Goal: Task Accomplishment & Management: Use online tool/utility

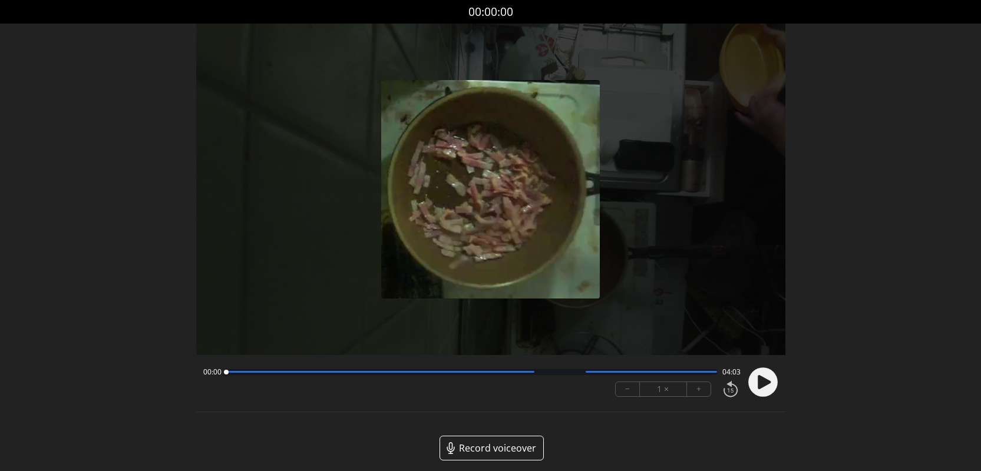
click at [766, 379] on icon at bounding box center [764, 382] width 13 height 14
click at [695, 388] on button "+" at bounding box center [699, 389] width 24 height 14
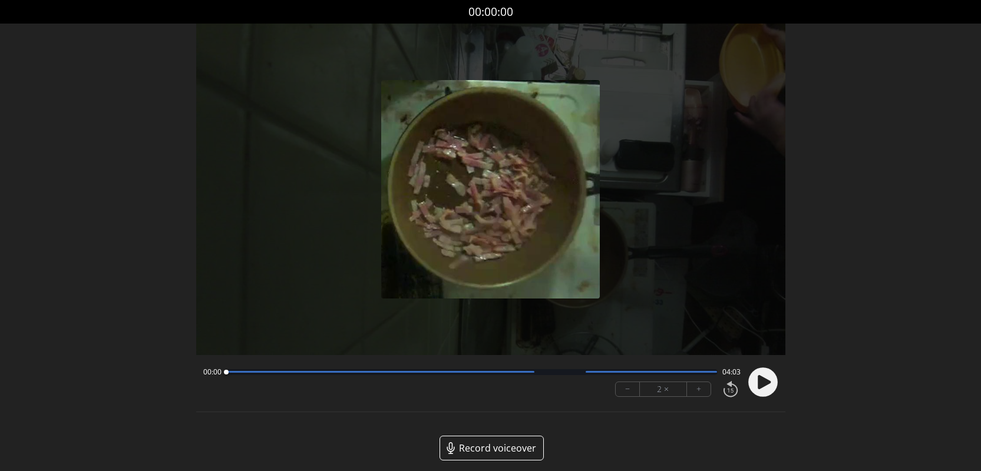
click at [642, 373] on div at bounding box center [471, 372] width 491 height 6
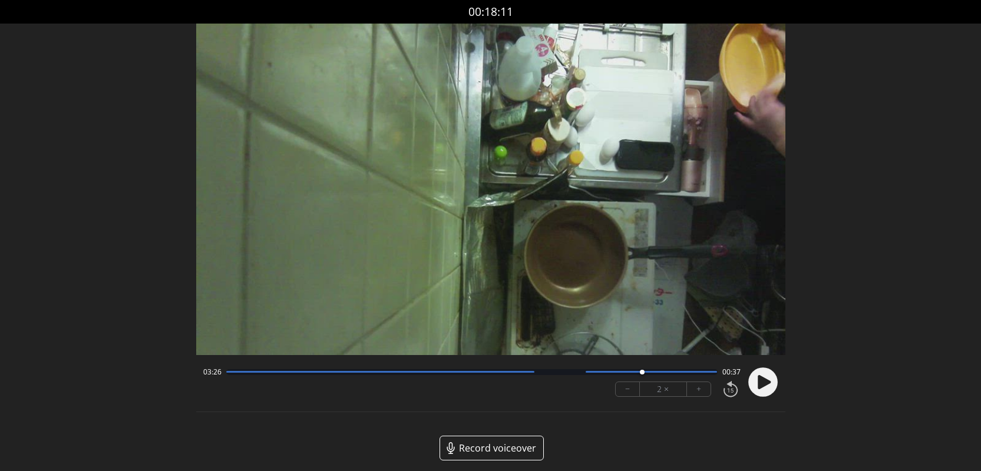
click at [751, 384] on circle at bounding box center [762, 382] width 29 height 29
click at [629, 389] on button "−" at bounding box center [628, 389] width 24 height 14
click at [241, 373] on div at bounding box center [471, 372] width 491 height 6
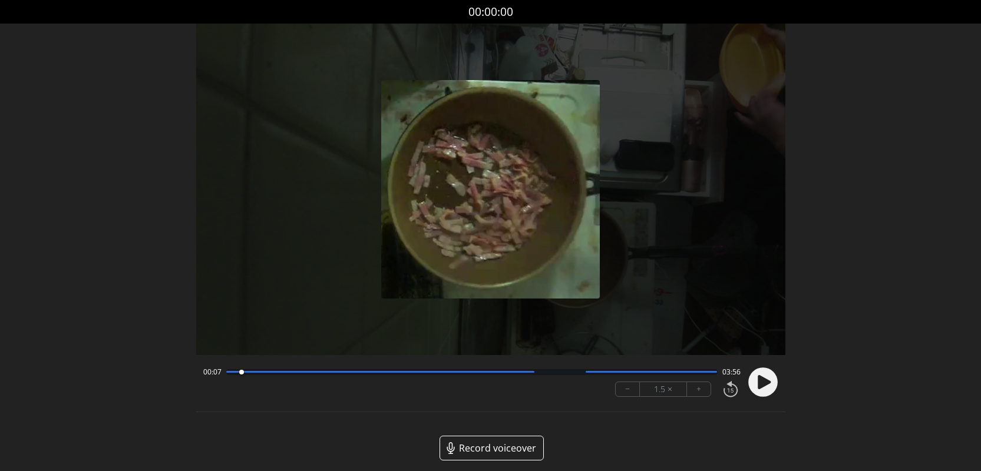
click at [241, 373] on div at bounding box center [241, 372] width 5 height 5
click at [762, 388] on circle at bounding box center [762, 382] width 29 height 29
drag, startPoint x: 253, startPoint y: 372, endPoint x: 236, endPoint y: 374, distance: 17.2
click at [236, 374] on div at bounding box center [238, 372] width 5 height 5
click at [341, 104] on div at bounding box center [490, 190] width 589 height 332
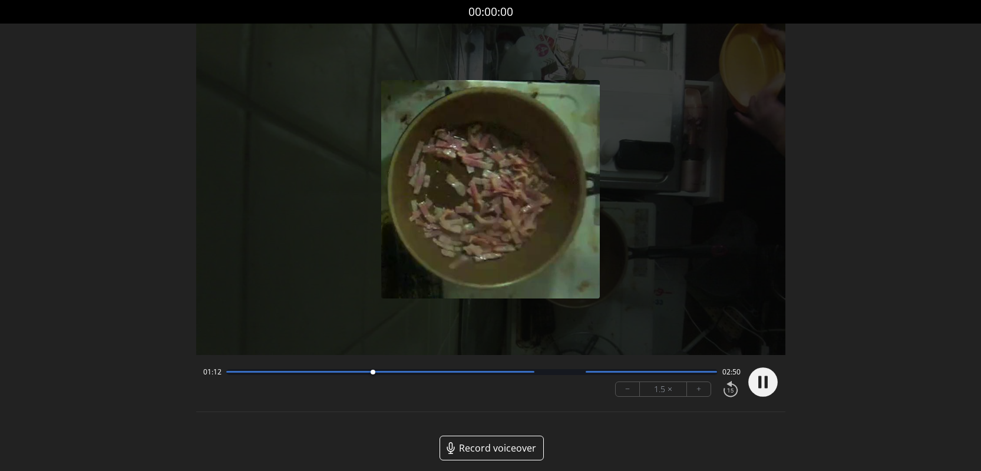
click at [756, 381] on circle at bounding box center [762, 382] width 29 height 29
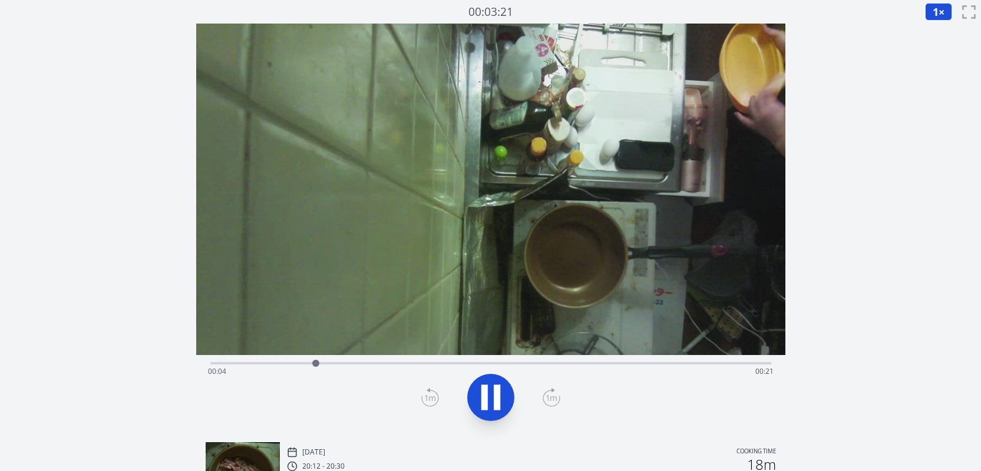
click at [492, 391] on icon at bounding box center [490, 397] width 33 height 33
click at [494, 391] on icon at bounding box center [497, 397] width 6 height 25
click at [572, 412] on div at bounding box center [490, 397] width 575 height 57
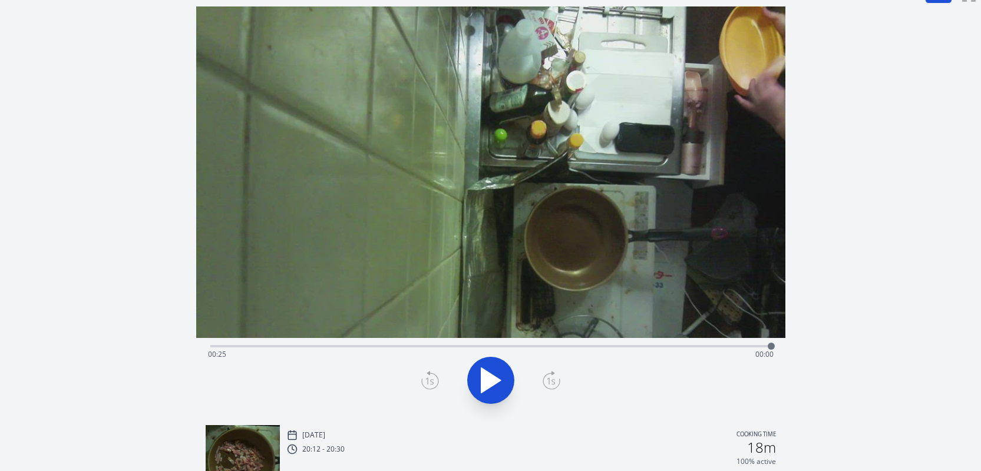
scroll to position [16, 0]
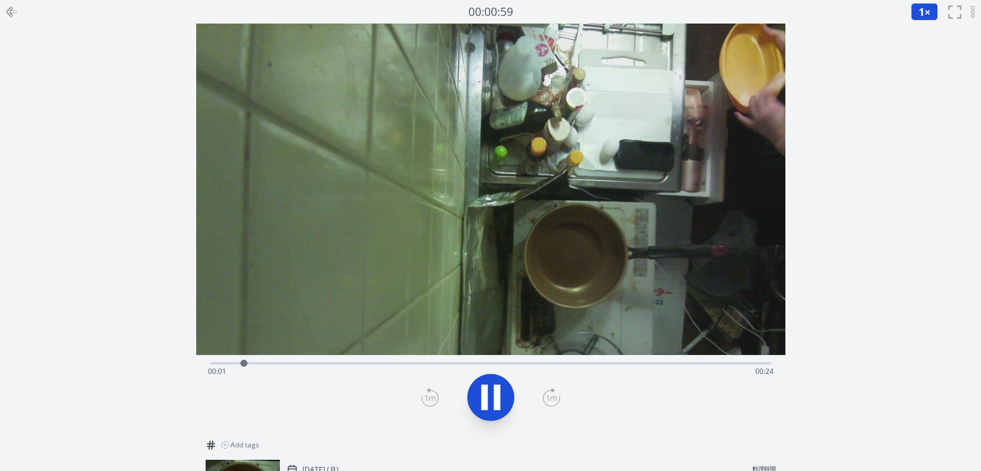
click at [492, 392] on icon at bounding box center [490, 397] width 33 height 33
click at [484, 402] on icon at bounding box center [484, 397] width 6 height 25
click at [757, 364] on div "Time elapsed: 00:01 Time remaining: 00:24" at bounding box center [491, 371] width 566 height 19
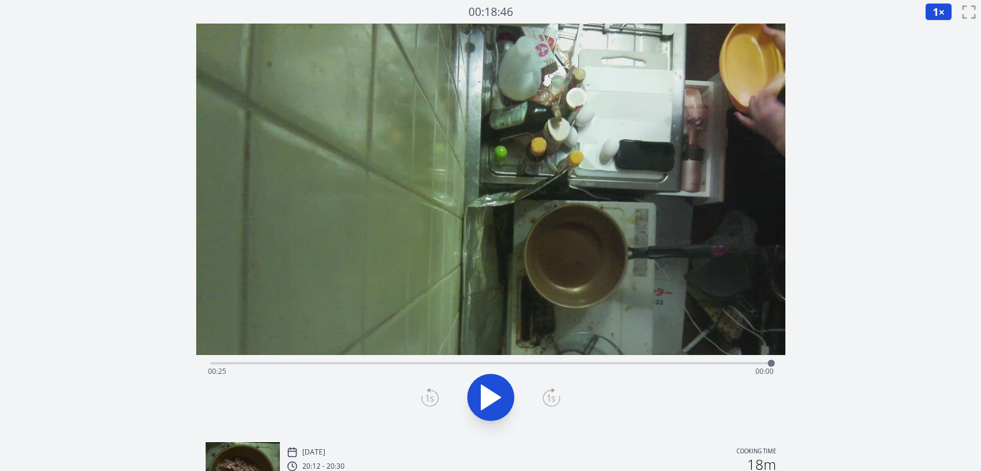
click at [603, 399] on div at bounding box center [490, 397] width 575 height 57
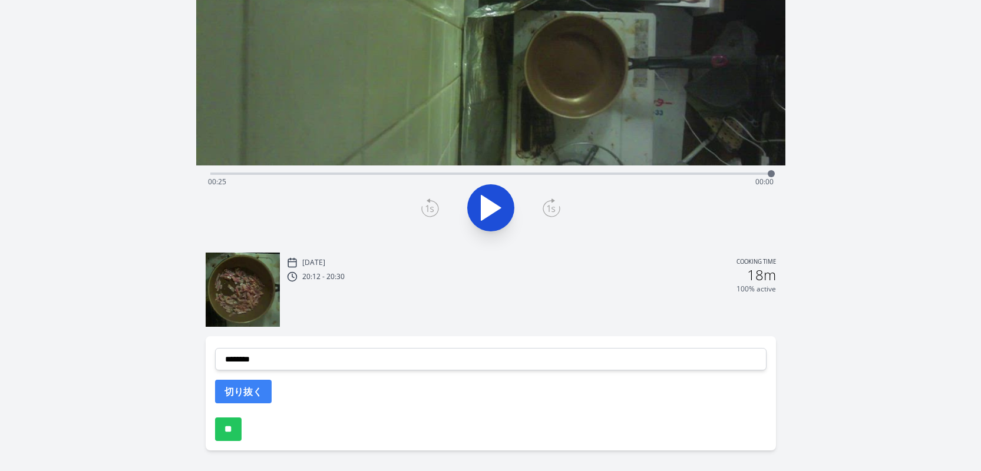
scroll to position [226, 0]
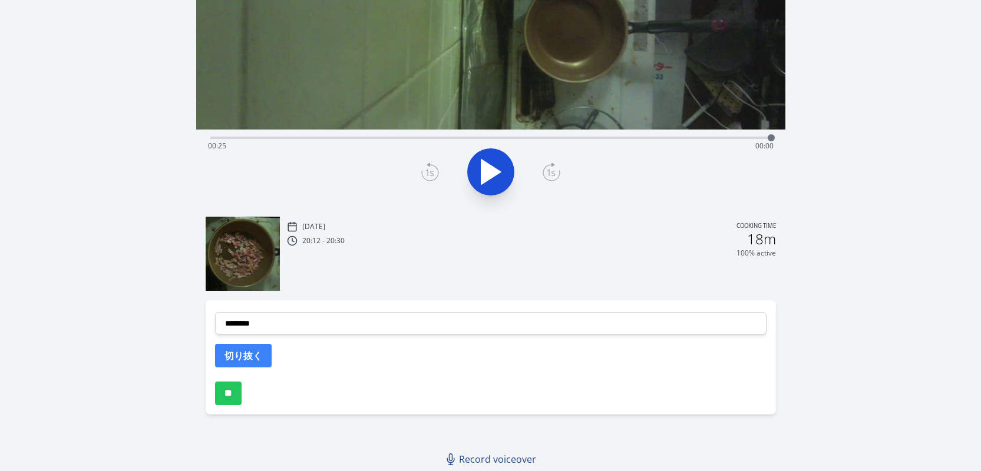
click at [264, 261] on img at bounding box center [243, 254] width 74 height 74
click at [347, 233] on div "20:12 - 20:30 18m" at bounding box center [531, 239] width 489 height 14
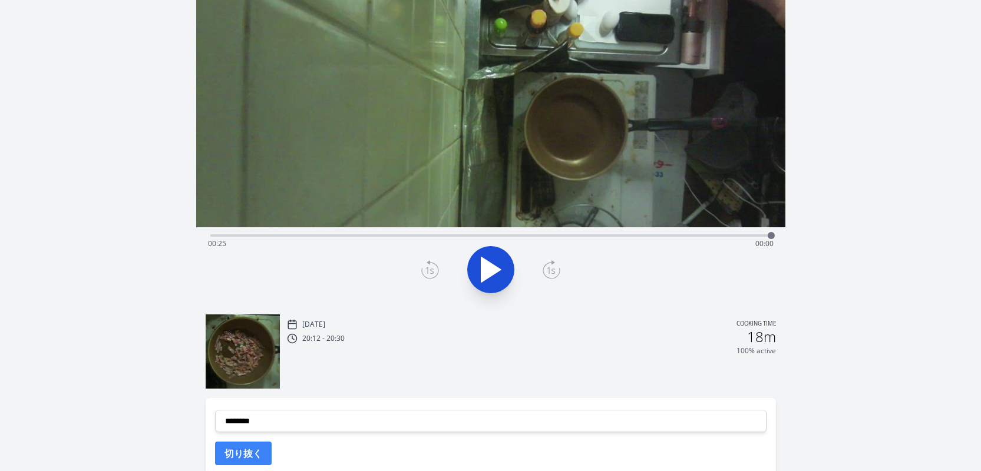
scroll to position [127, 0]
